Goal: Information Seeking & Learning: Understand process/instructions

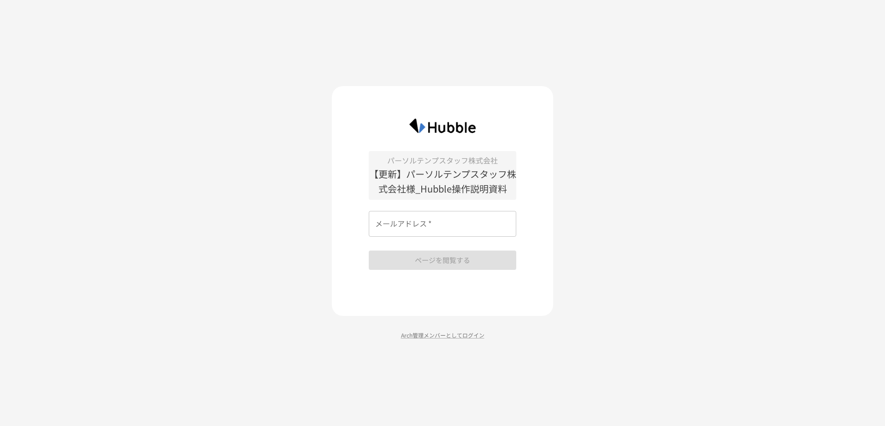
click at [400, 215] on div "メールアドレス   * メールアドレス   *" at bounding box center [443, 224] width 148 height 26
type input "**********"
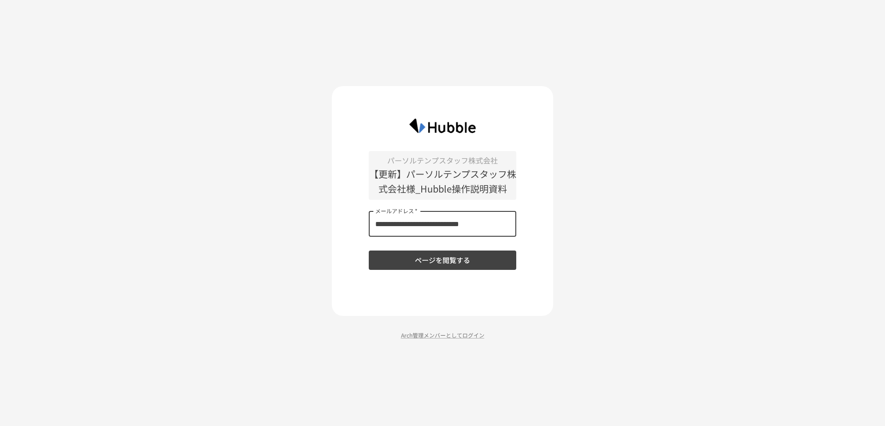
click at [390, 254] on button "ページを閲覧する" at bounding box center [443, 260] width 148 height 19
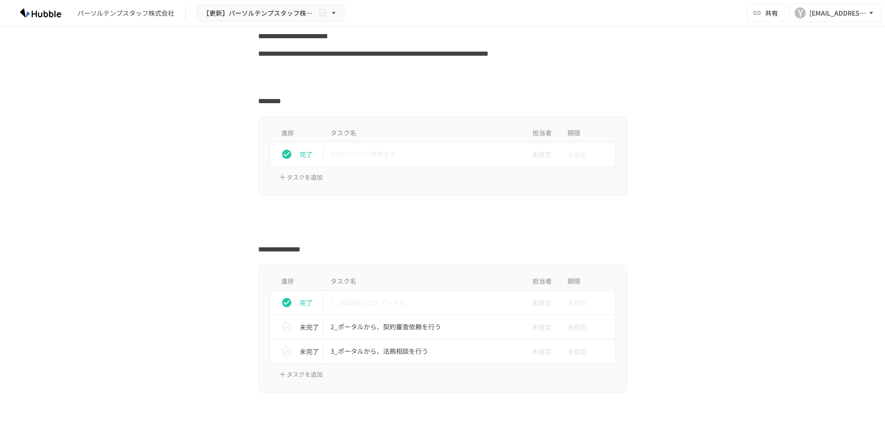
scroll to position [277, 0]
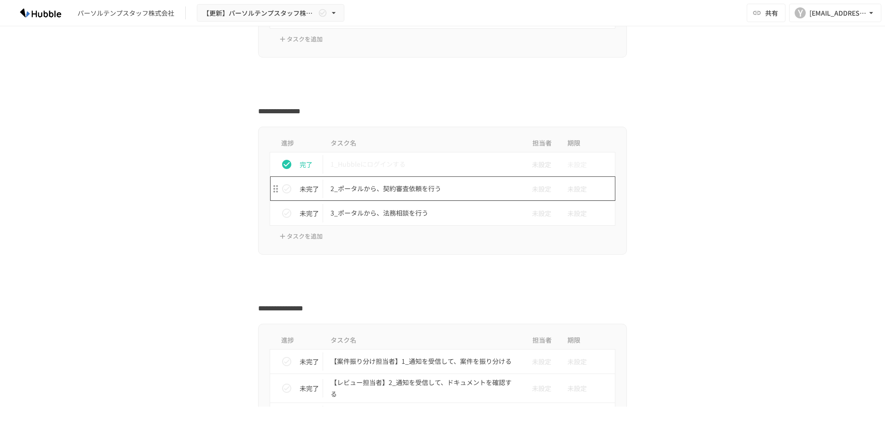
click at [370, 192] on p "2_ポータルから、契約審査依頼を行う" at bounding box center [423, 189] width 185 height 12
click at [371, 187] on p "2_ポータルから、契約審査依頼を行う" at bounding box center [423, 189] width 185 height 12
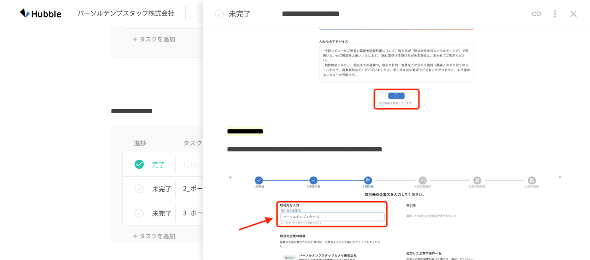
scroll to position [1521, 0]
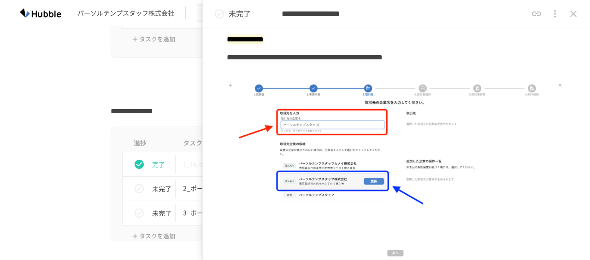
click at [39, 85] on div at bounding box center [295, 94] width 562 height 18
click at [567, 15] on button "close drawer" at bounding box center [573, 14] width 18 height 18
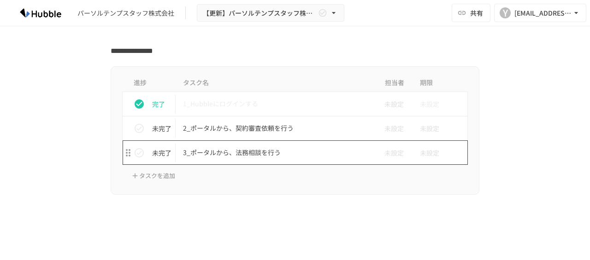
scroll to position [323, 0]
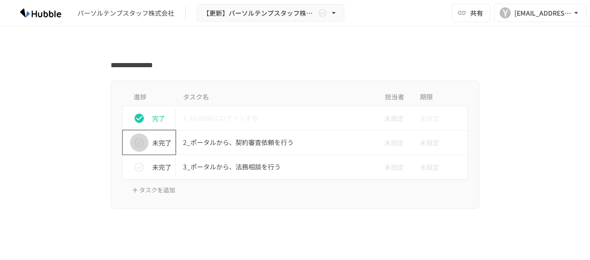
click at [134, 145] on icon "status" at bounding box center [139, 142] width 11 height 11
click at [139, 143] on icon "status" at bounding box center [139, 142] width 9 height 9
click at [137, 140] on icon "status" at bounding box center [139, 142] width 9 height 9
click at [136, 142] on icon "status" at bounding box center [139, 142] width 9 height 9
